Goal: Task Accomplishment & Management: Use online tool/utility

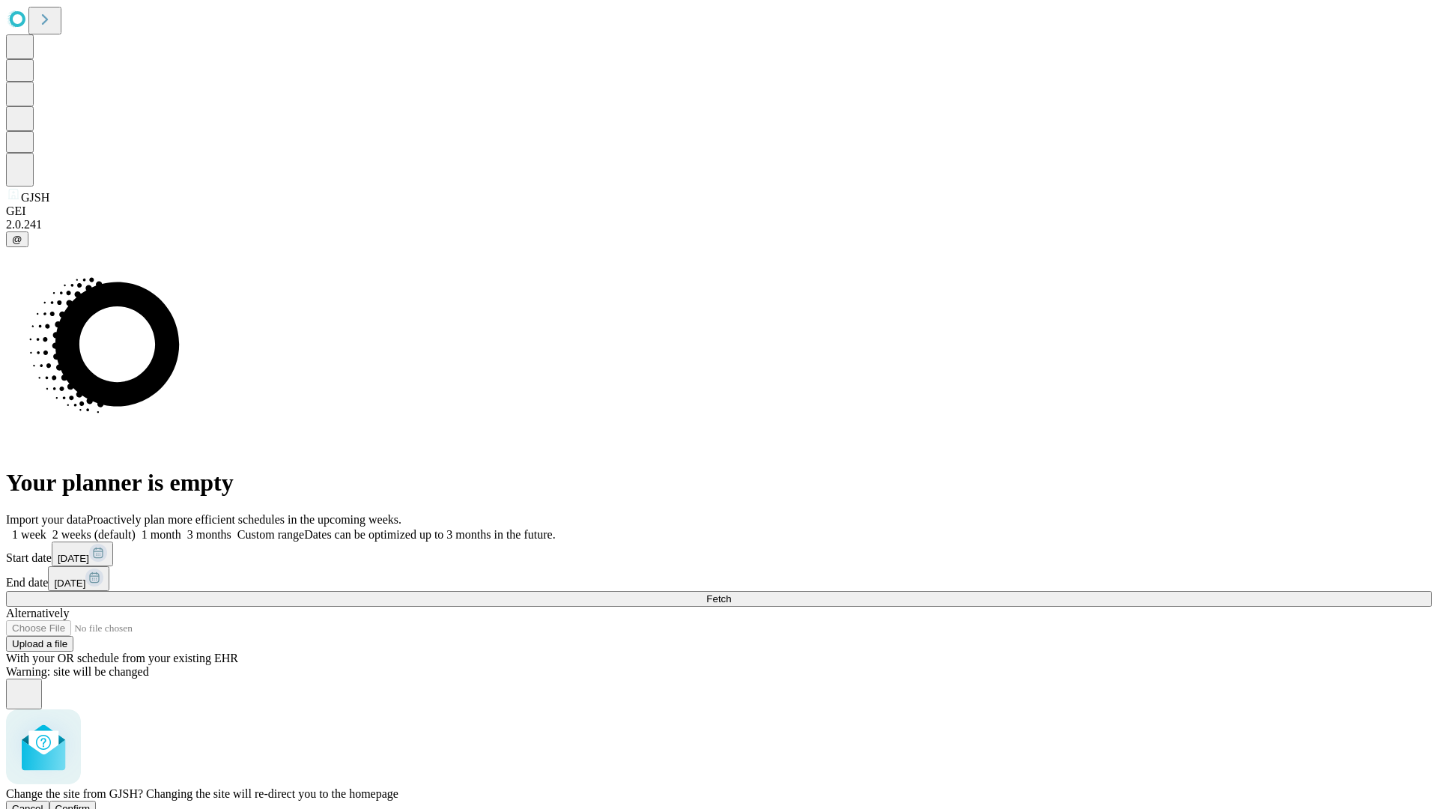
click at [91, 803] on span "Confirm" at bounding box center [72, 808] width 35 height 11
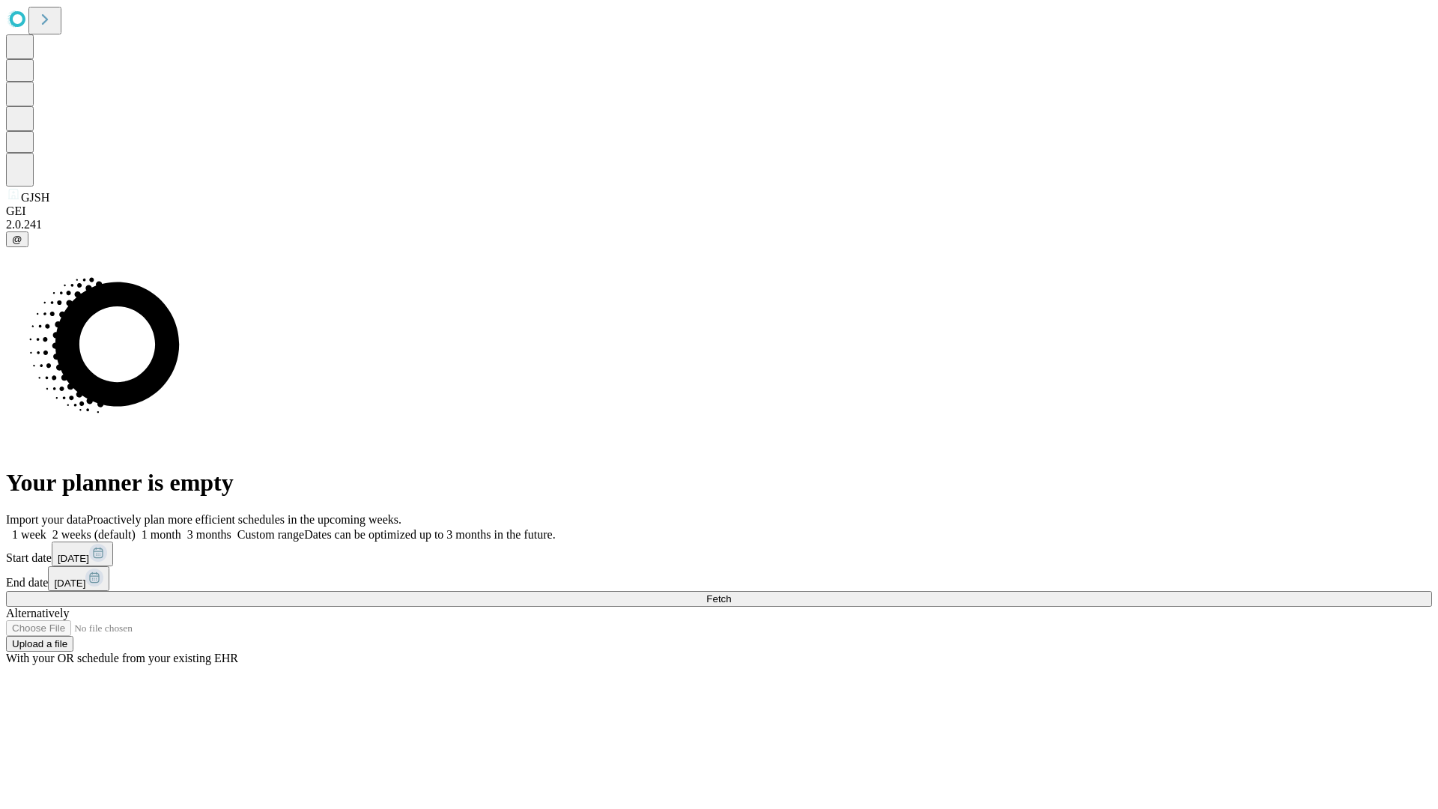
click at [46, 528] on label "1 week" at bounding box center [26, 534] width 40 height 13
click at [731, 593] on span "Fetch" at bounding box center [718, 598] width 25 height 11
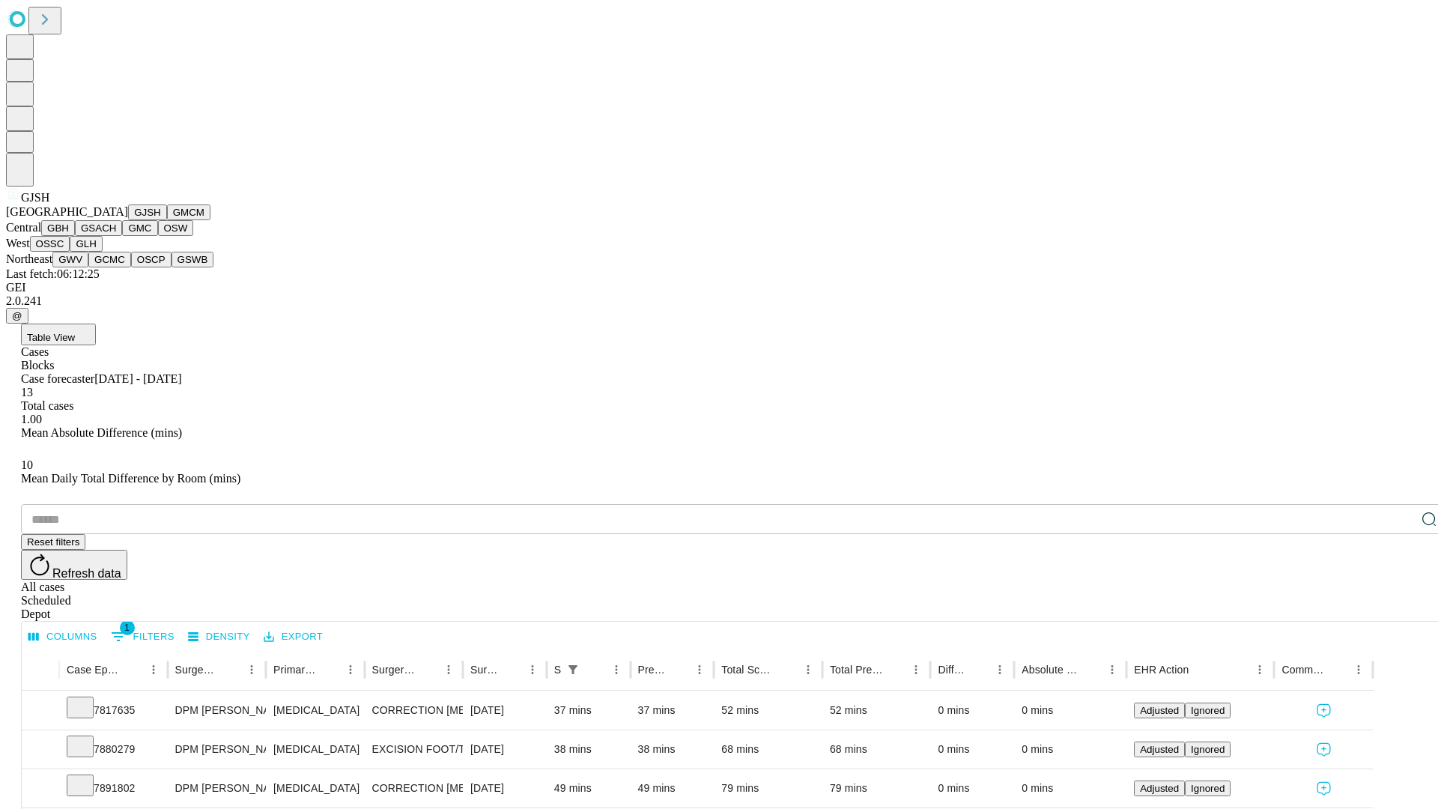
click at [167, 220] on button "GMCM" at bounding box center [188, 212] width 43 height 16
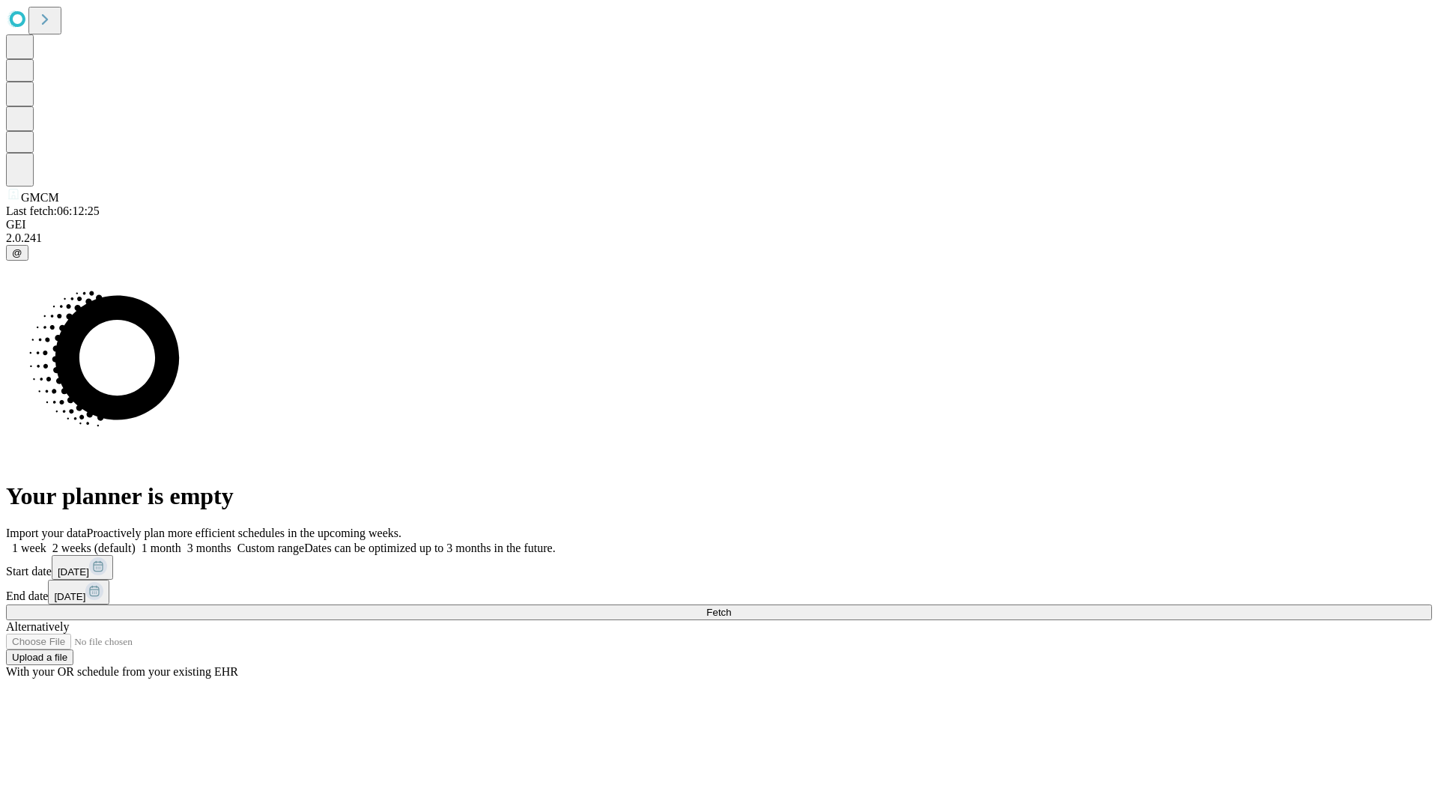
click at [46, 542] on label "1 week" at bounding box center [26, 548] width 40 height 13
click at [731, 607] on span "Fetch" at bounding box center [718, 612] width 25 height 11
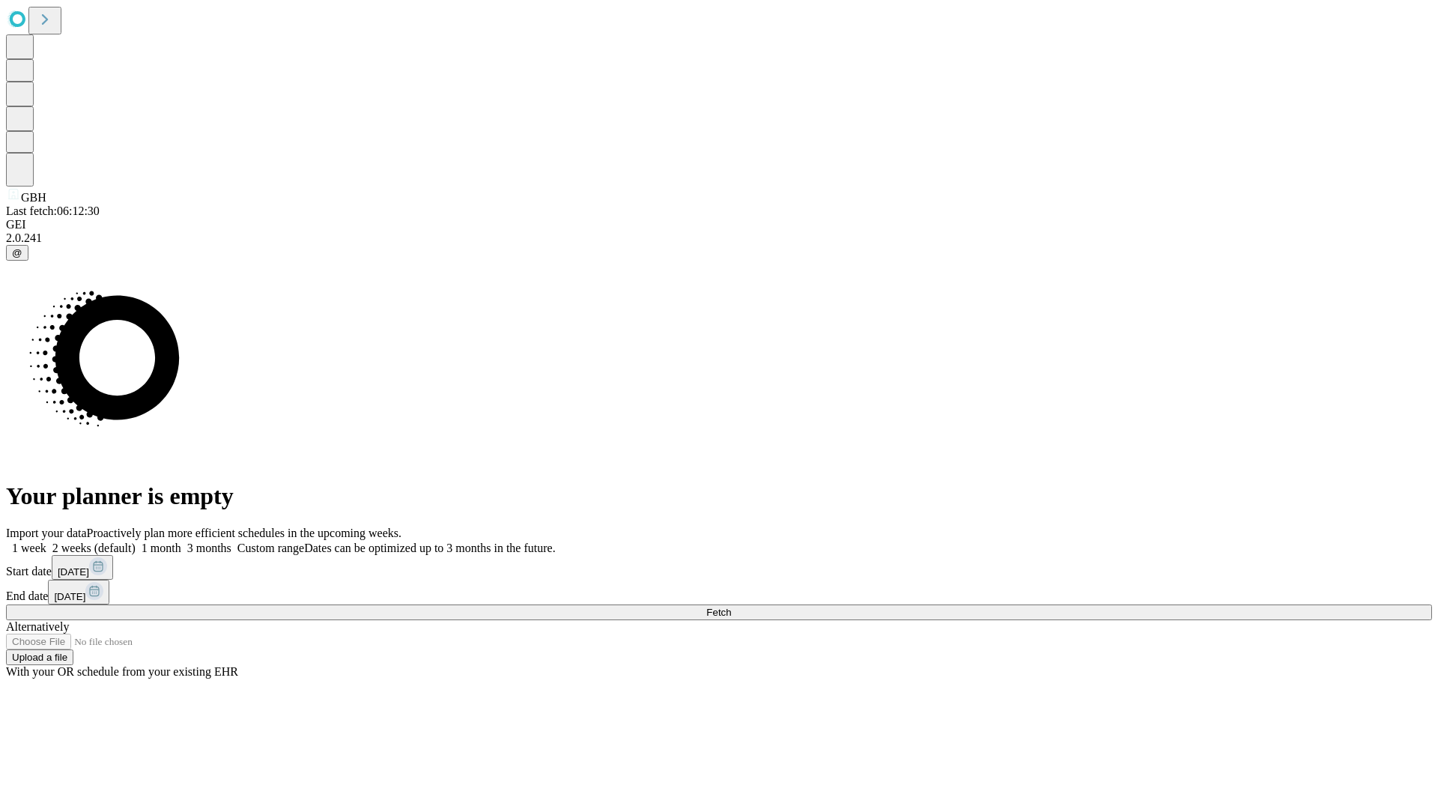
click at [46, 542] on label "1 week" at bounding box center [26, 548] width 40 height 13
click at [731, 607] on span "Fetch" at bounding box center [718, 612] width 25 height 11
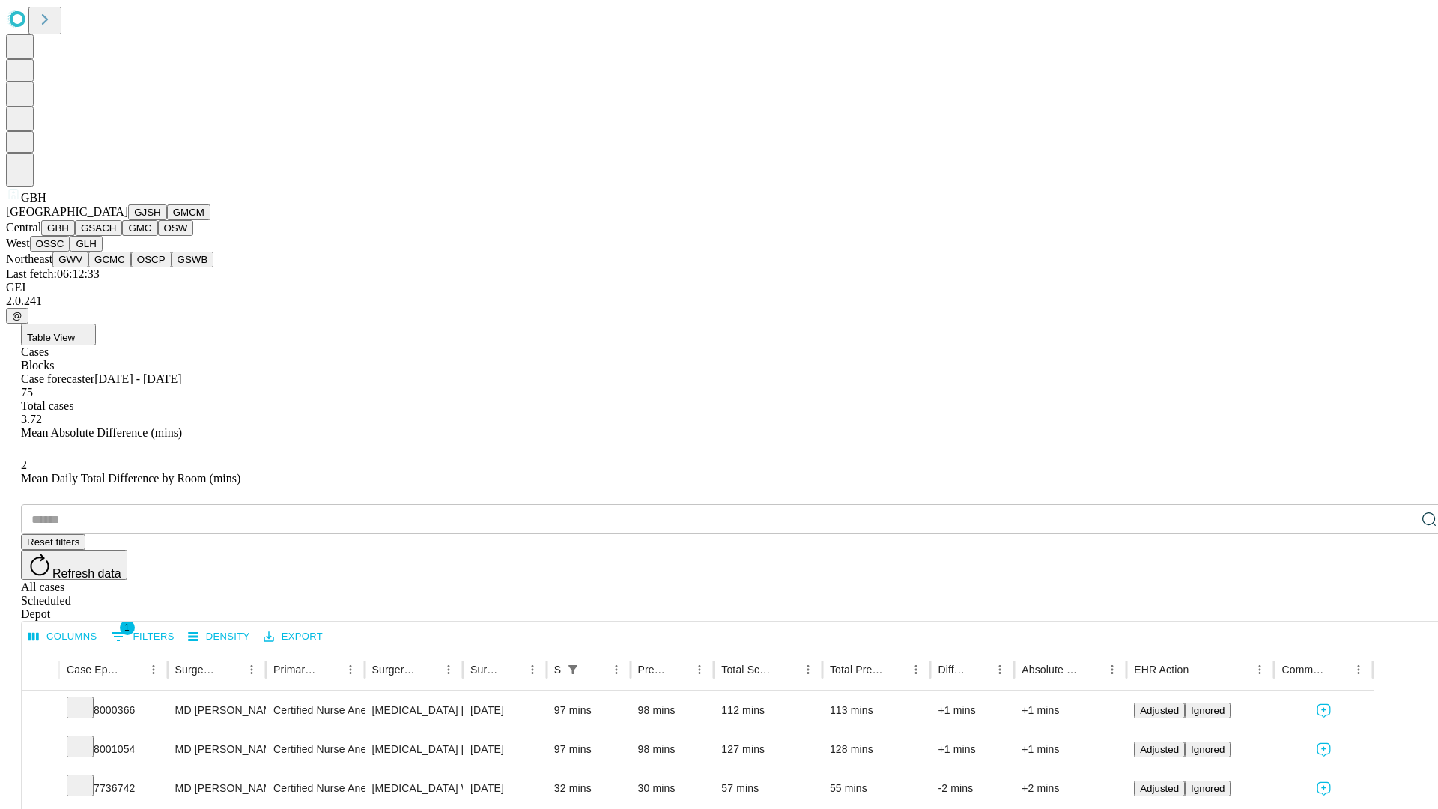
click at [116, 236] on button "GSACH" at bounding box center [98, 228] width 47 height 16
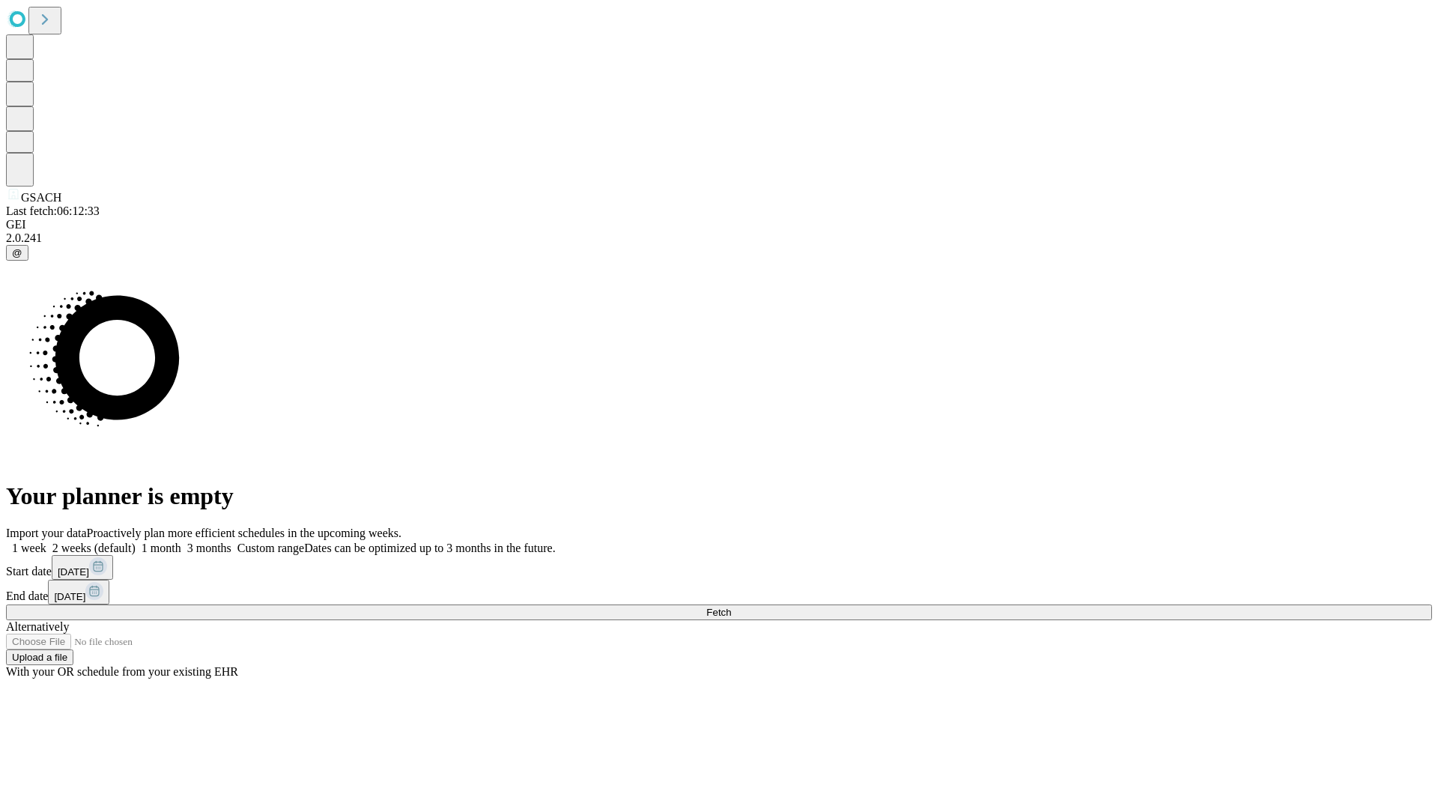
click at [46, 542] on label "1 week" at bounding box center [26, 548] width 40 height 13
click at [731, 607] on span "Fetch" at bounding box center [718, 612] width 25 height 11
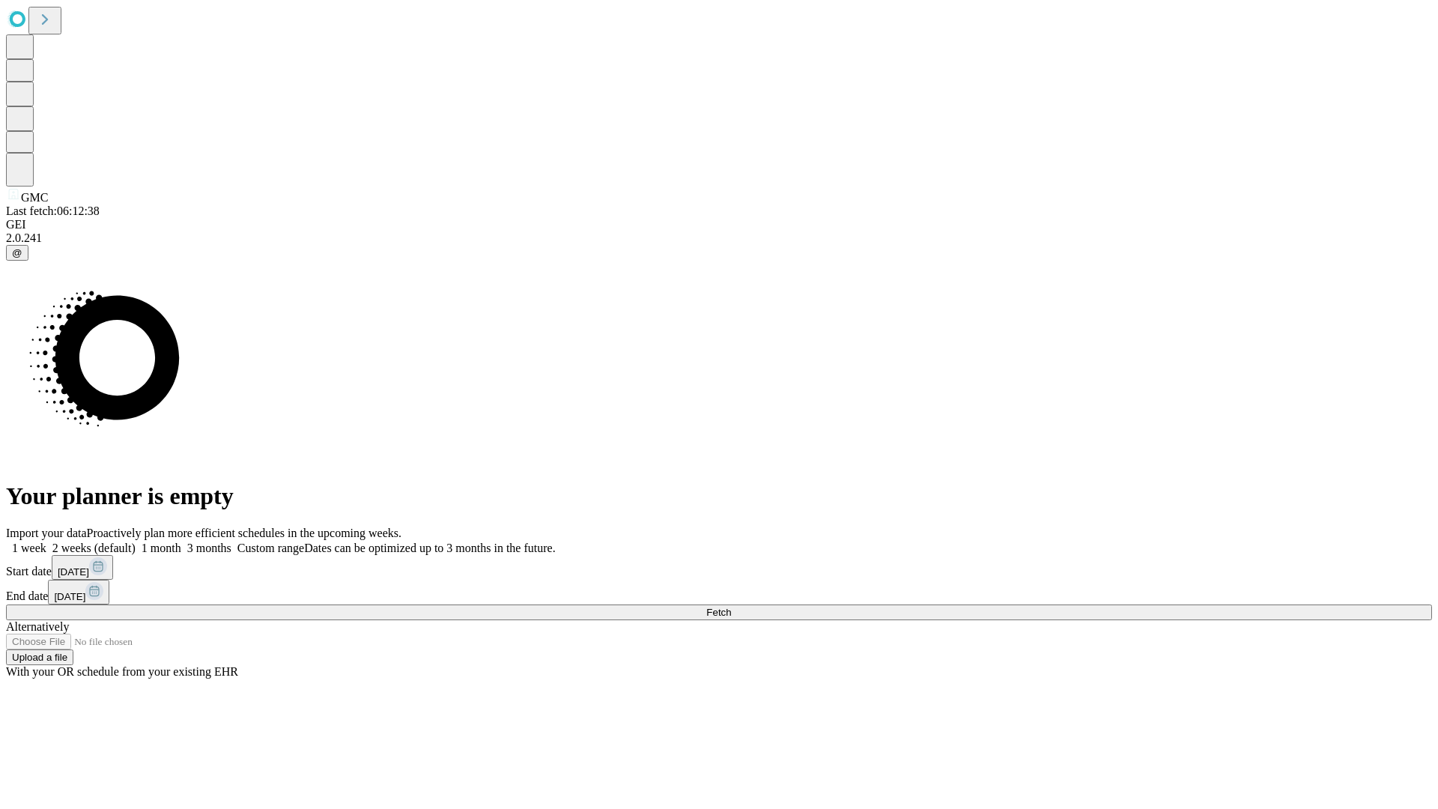
click at [46, 542] on label "1 week" at bounding box center [26, 548] width 40 height 13
click at [731, 607] on span "Fetch" at bounding box center [718, 612] width 25 height 11
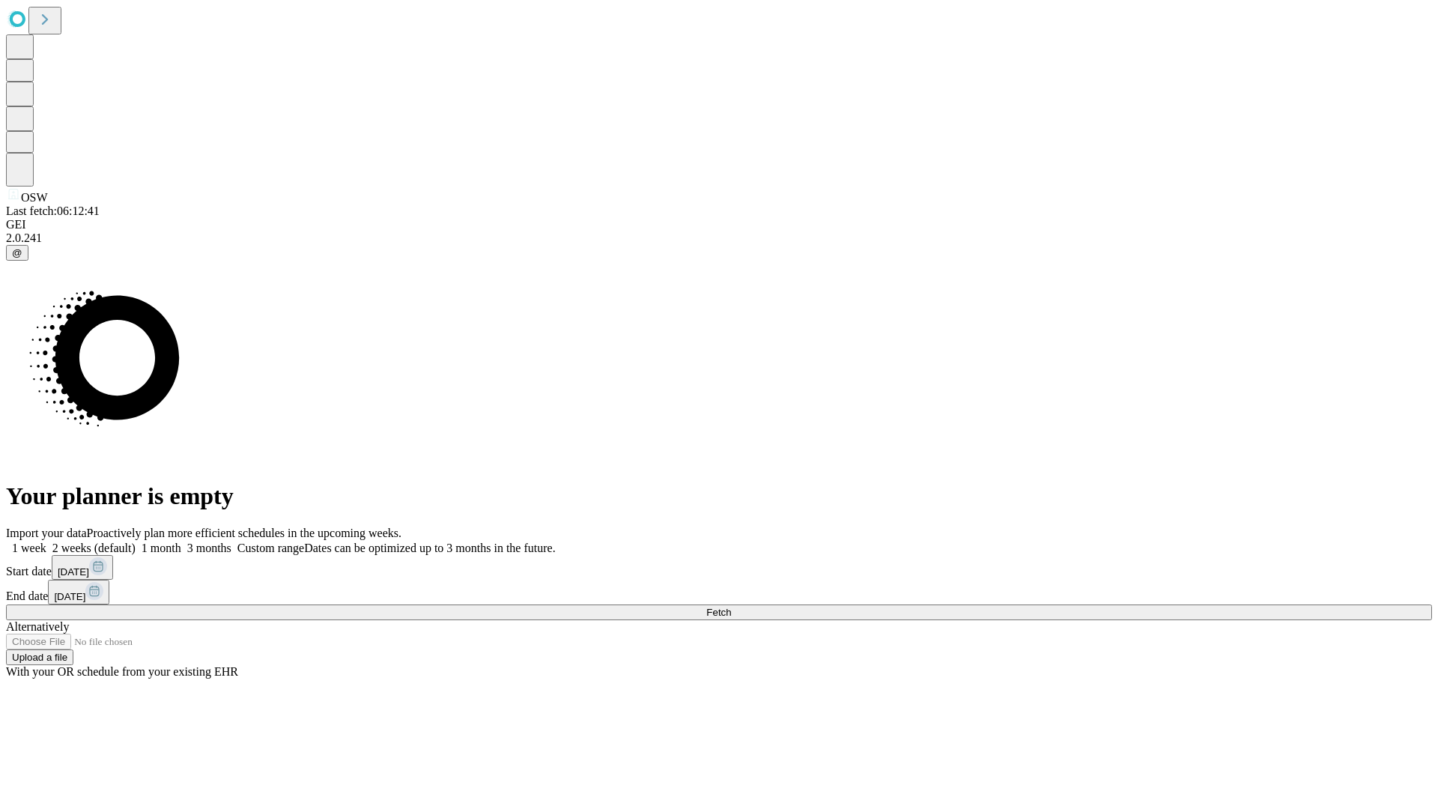
click at [46, 542] on label "1 week" at bounding box center [26, 548] width 40 height 13
click at [731, 607] on span "Fetch" at bounding box center [718, 612] width 25 height 11
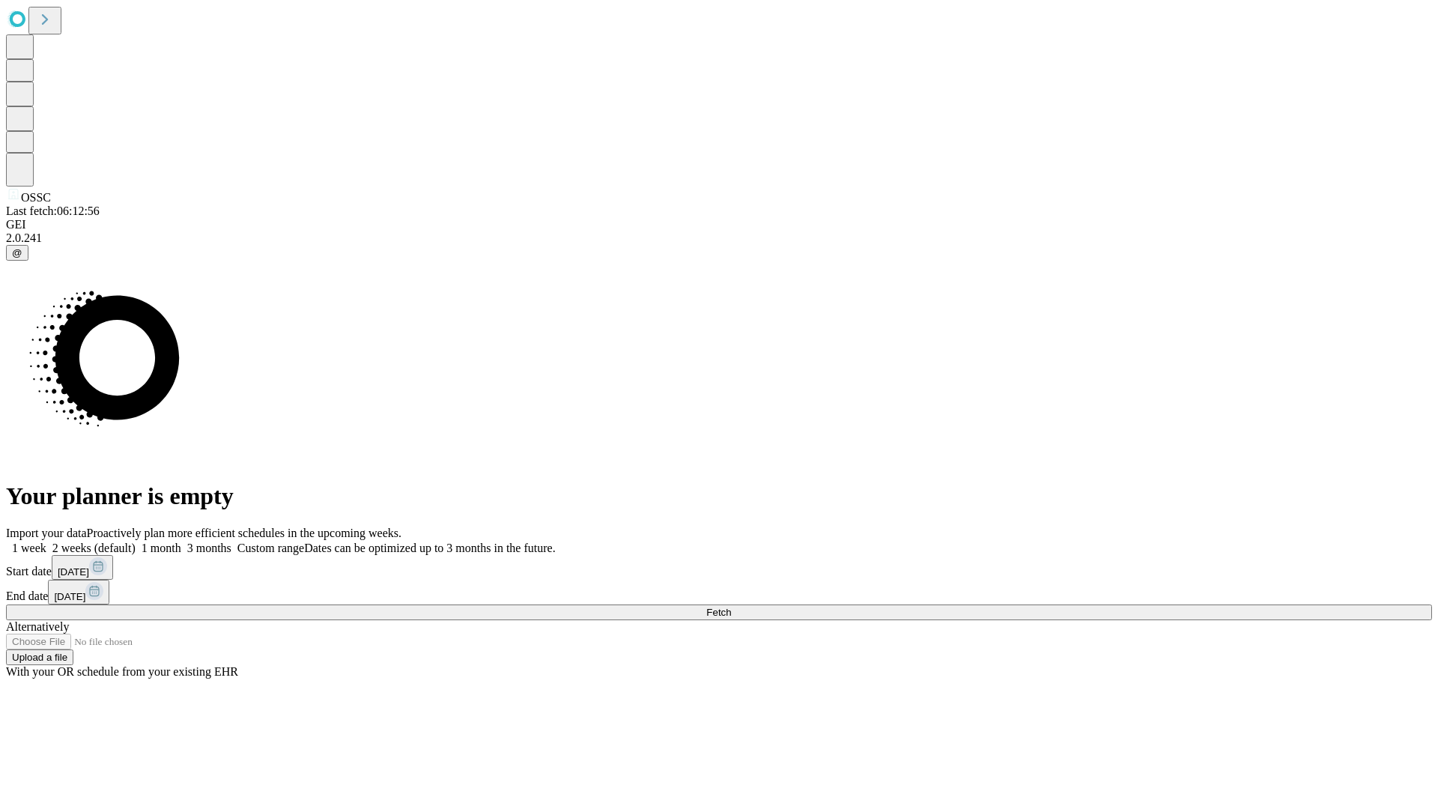
click at [46, 542] on label "1 week" at bounding box center [26, 548] width 40 height 13
click at [731, 607] on span "Fetch" at bounding box center [718, 612] width 25 height 11
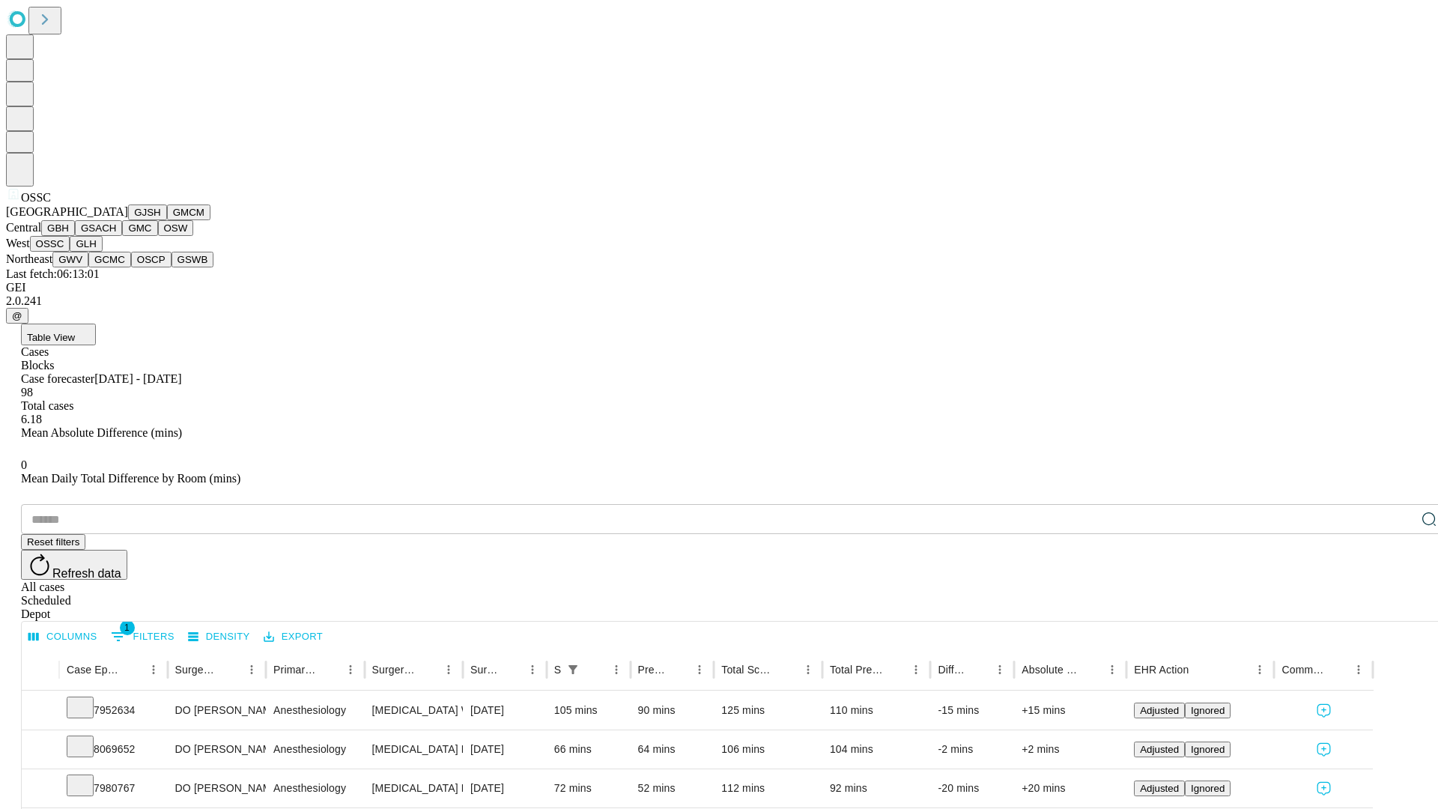
click at [102, 252] on button "GLH" at bounding box center [86, 244] width 32 height 16
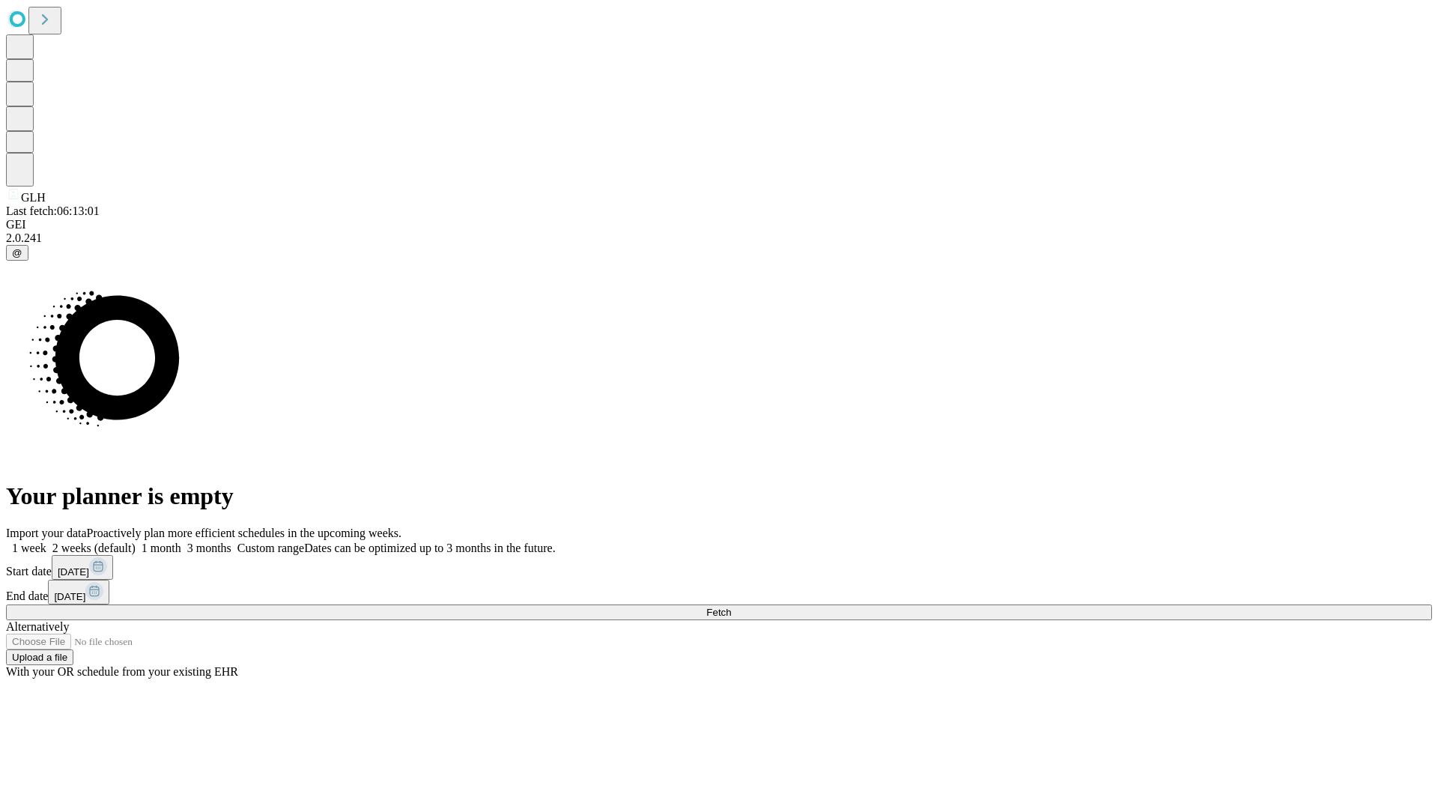
click at [46, 542] on label "1 week" at bounding box center [26, 548] width 40 height 13
click at [731, 607] on span "Fetch" at bounding box center [718, 612] width 25 height 11
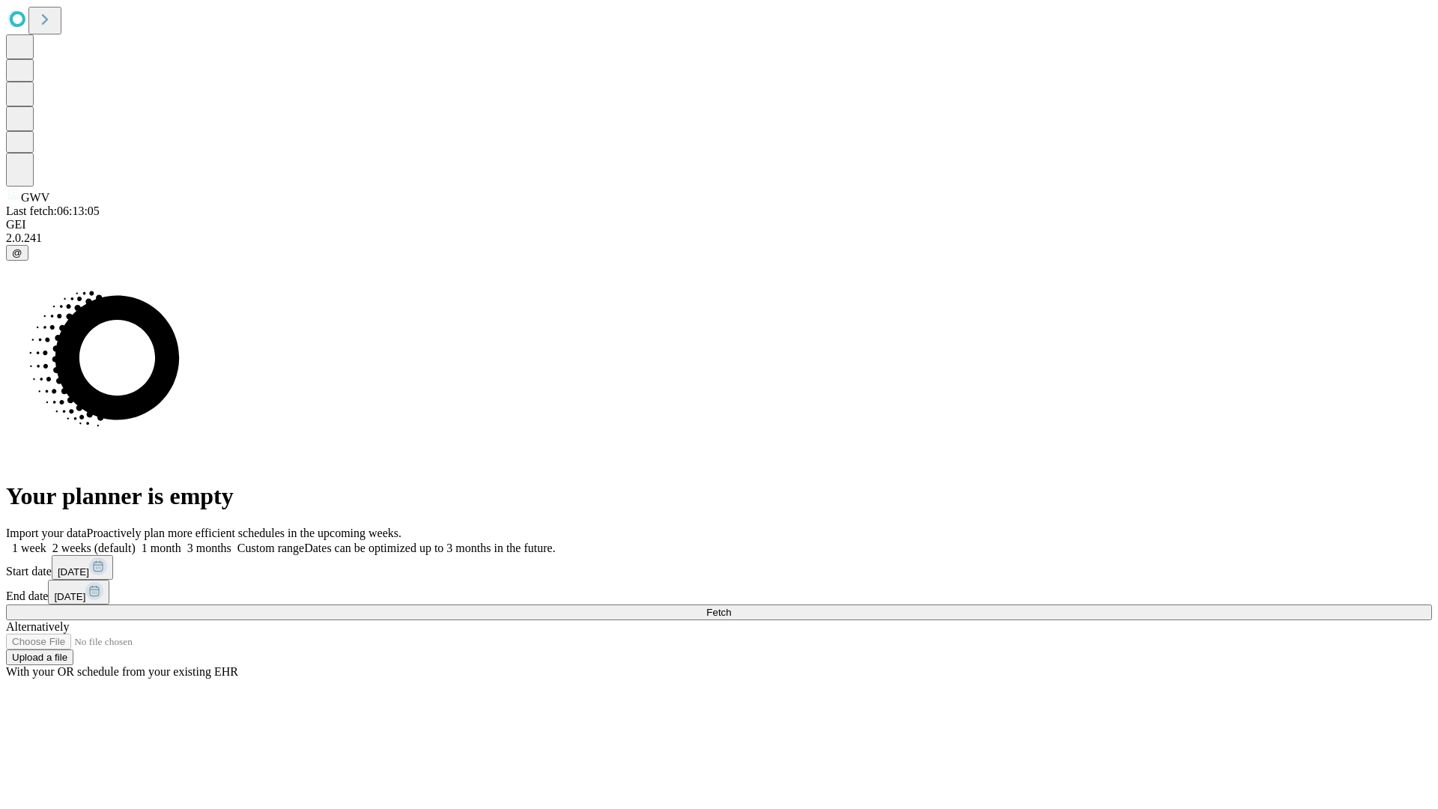
click at [46, 542] on label "1 week" at bounding box center [26, 548] width 40 height 13
click at [731, 607] on span "Fetch" at bounding box center [718, 612] width 25 height 11
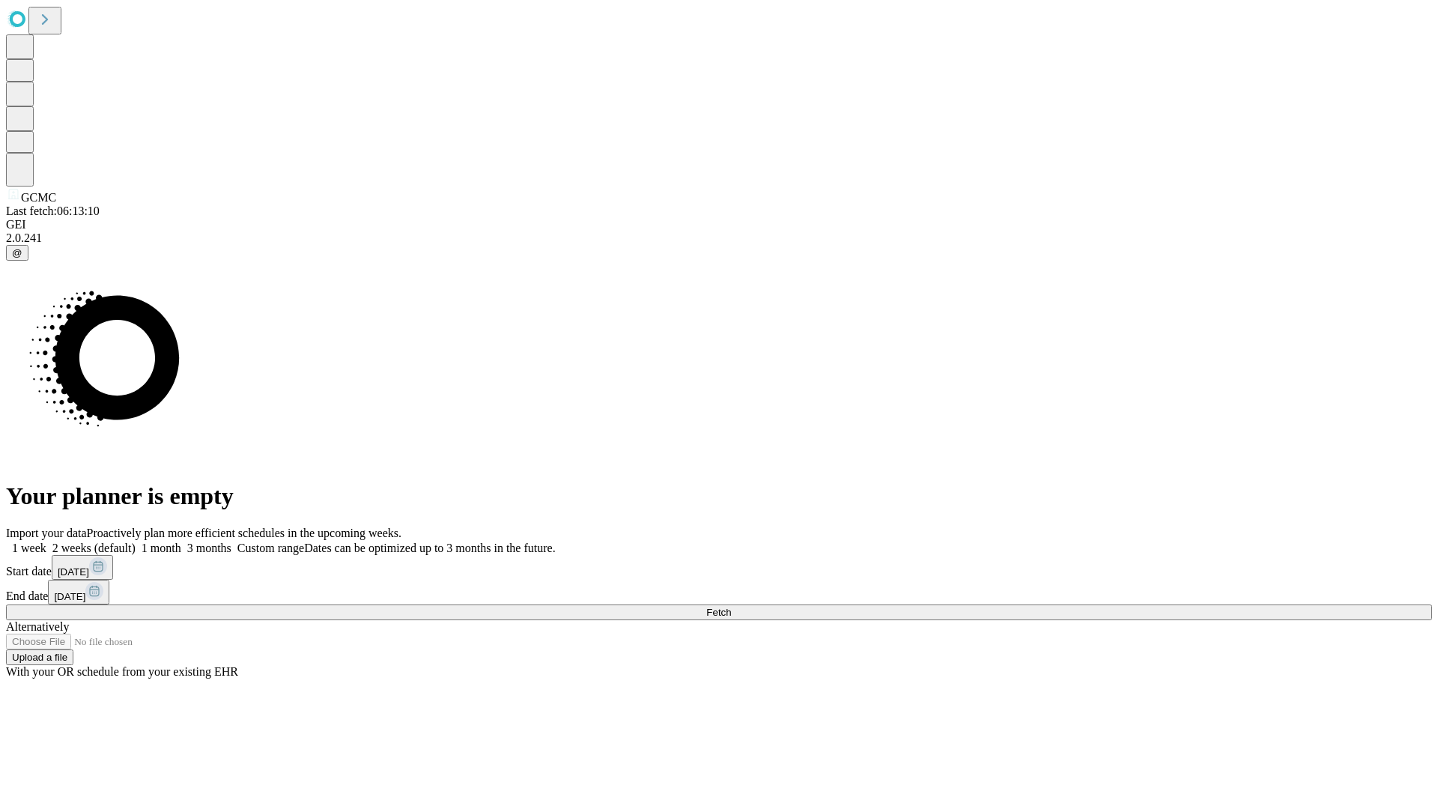
click at [46, 542] on label "1 week" at bounding box center [26, 548] width 40 height 13
click at [731, 607] on span "Fetch" at bounding box center [718, 612] width 25 height 11
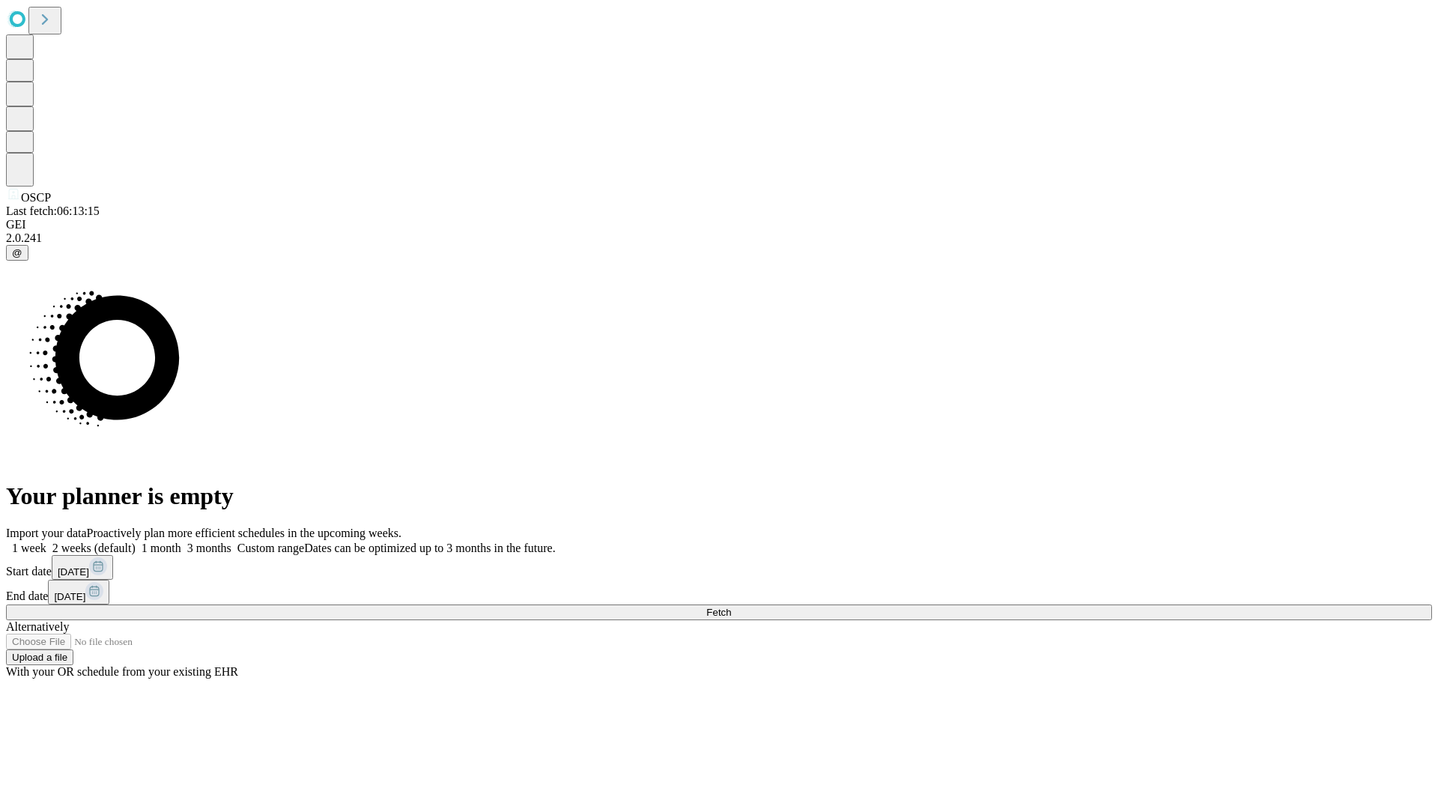
click at [731, 607] on span "Fetch" at bounding box center [718, 612] width 25 height 11
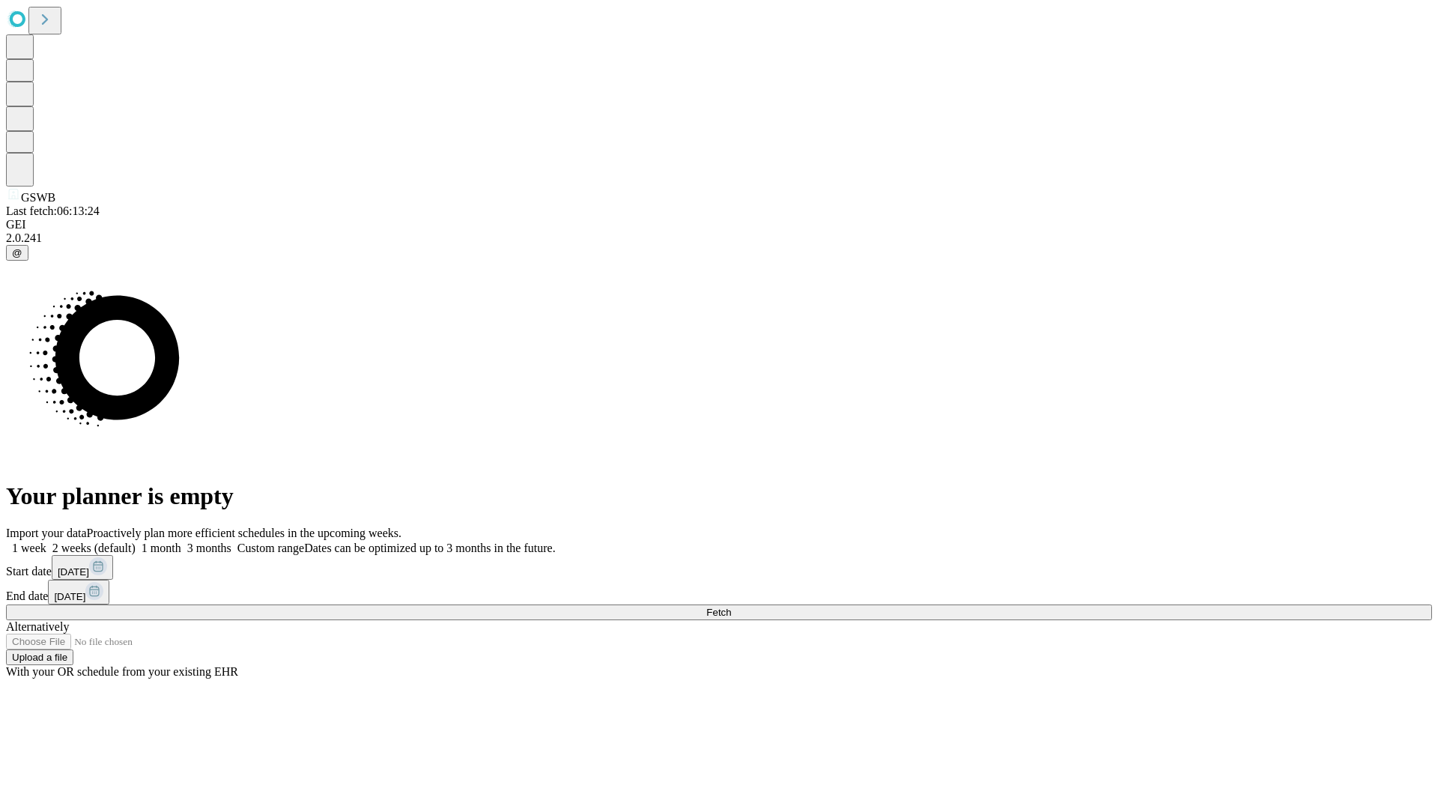
click at [46, 542] on label "1 week" at bounding box center [26, 548] width 40 height 13
click at [731, 607] on span "Fetch" at bounding box center [718, 612] width 25 height 11
